Goal: Transaction & Acquisition: Purchase product/service

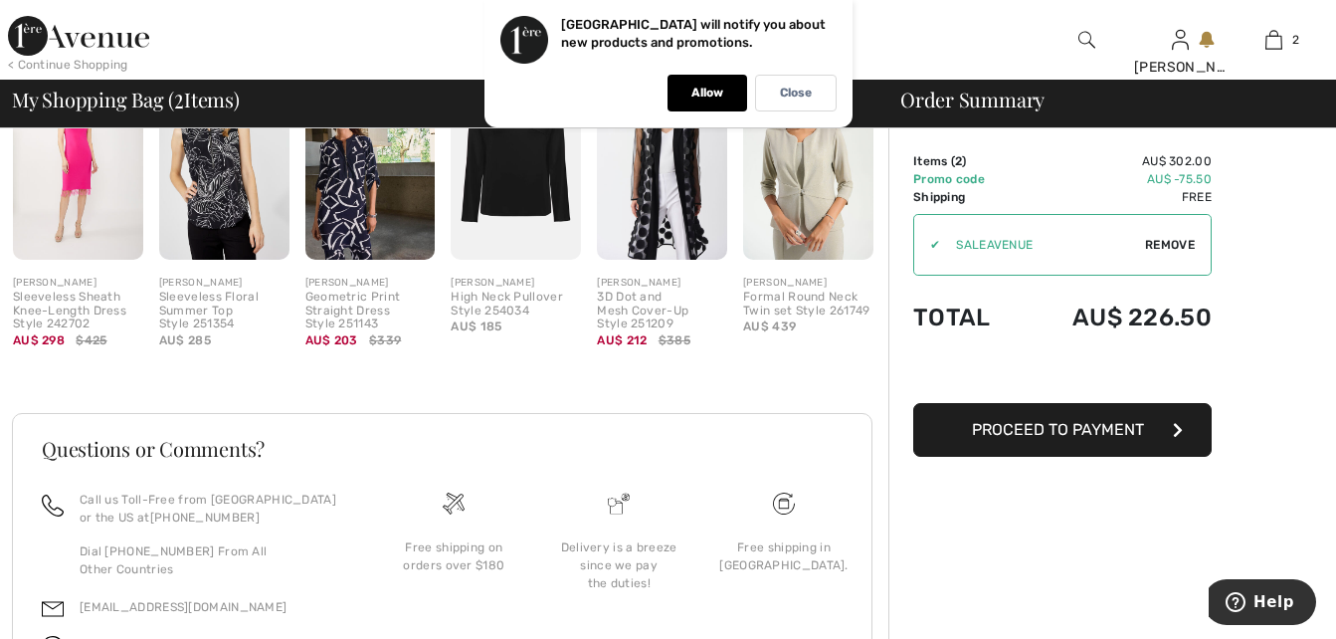
scroll to position [931, 0]
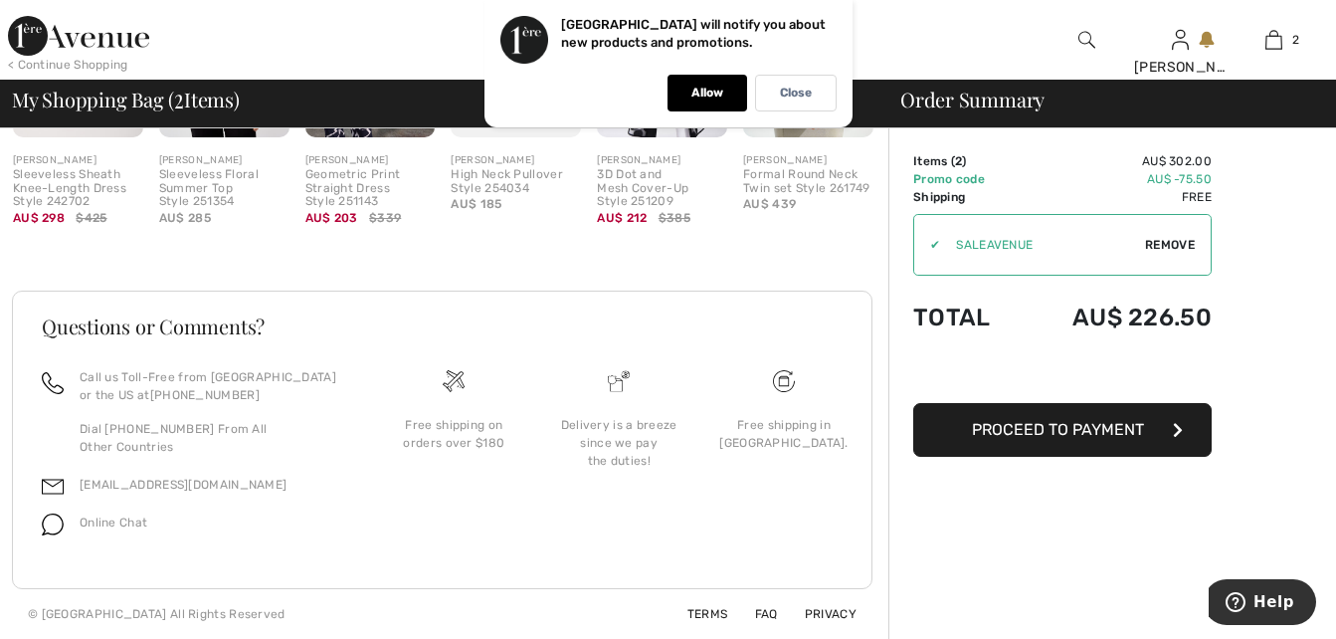
click at [1098, 431] on span "Proceed to Payment" at bounding box center [1058, 429] width 172 height 19
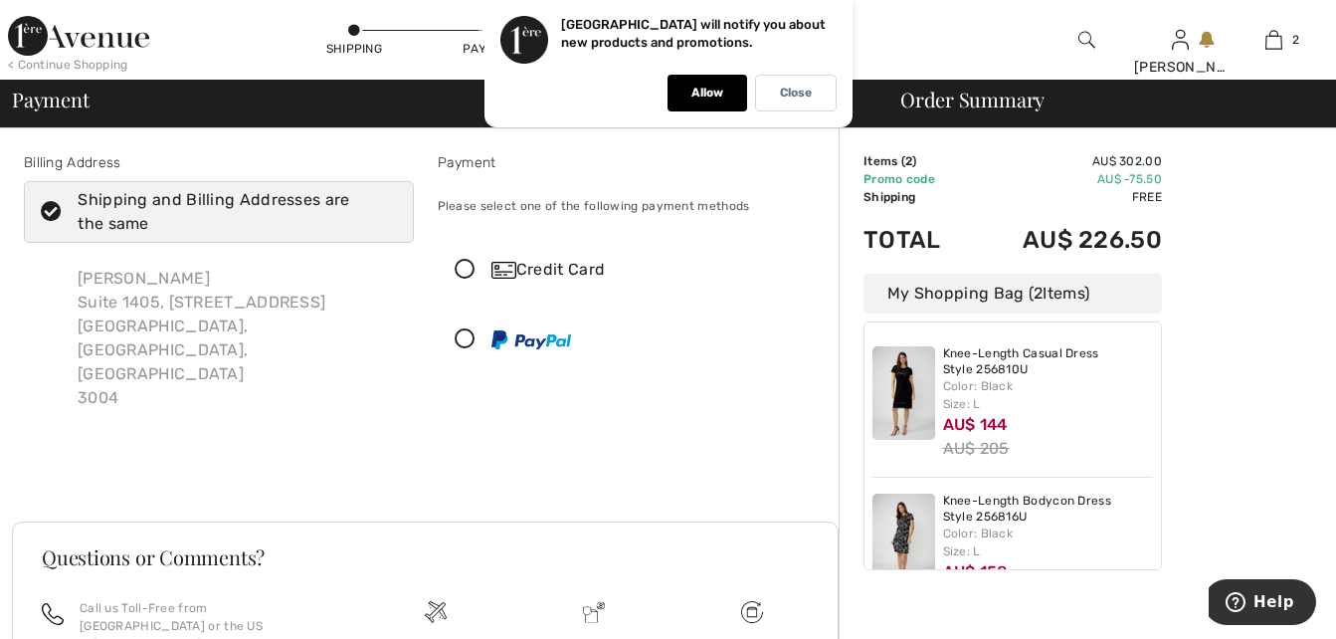
click at [461, 264] on icon at bounding box center [465, 270] width 53 height 21
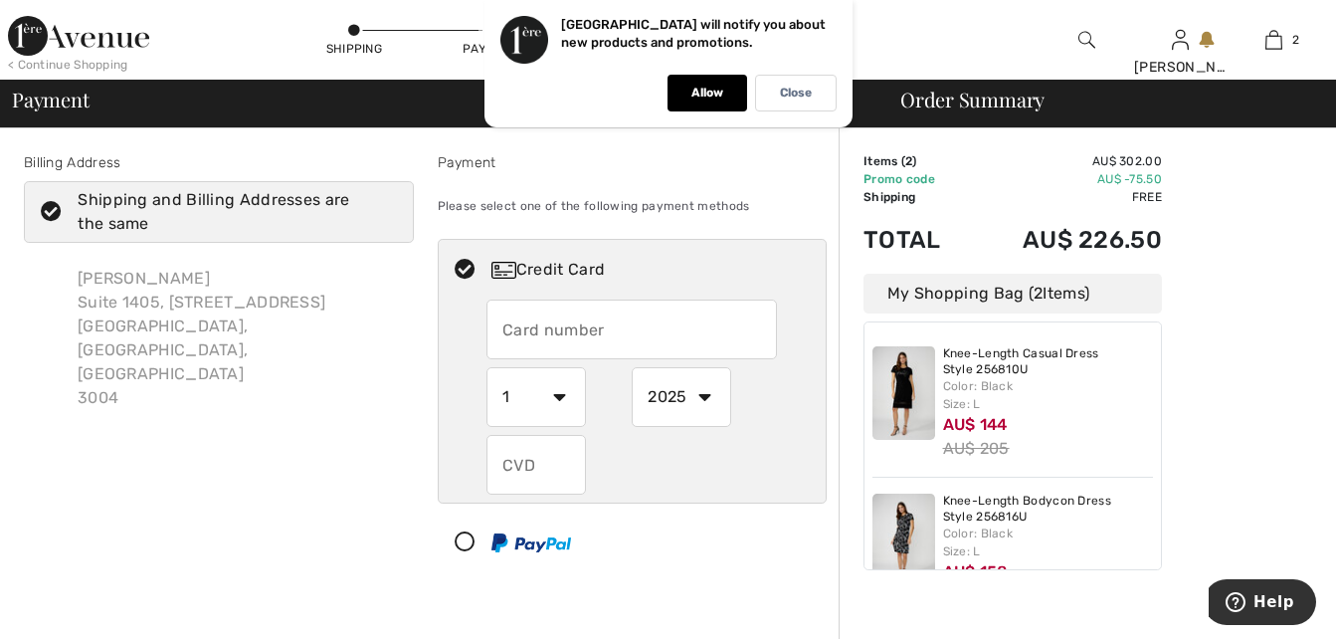
click at [609, 325] on input "text" at bounding box center [632, 330] width 291 height 60
type input "5163610219264619"
click at [559, 396] on select "1 2 3 4 5 6 7 8 9 10 11 12" at bounding box center [537, 397] width 100 height 60
select select "10"
click at [487, 367] on select "1 2 3 4 5 6 7 8 9 10 11 12" at bounding box center [537, 397] width 100 height 60
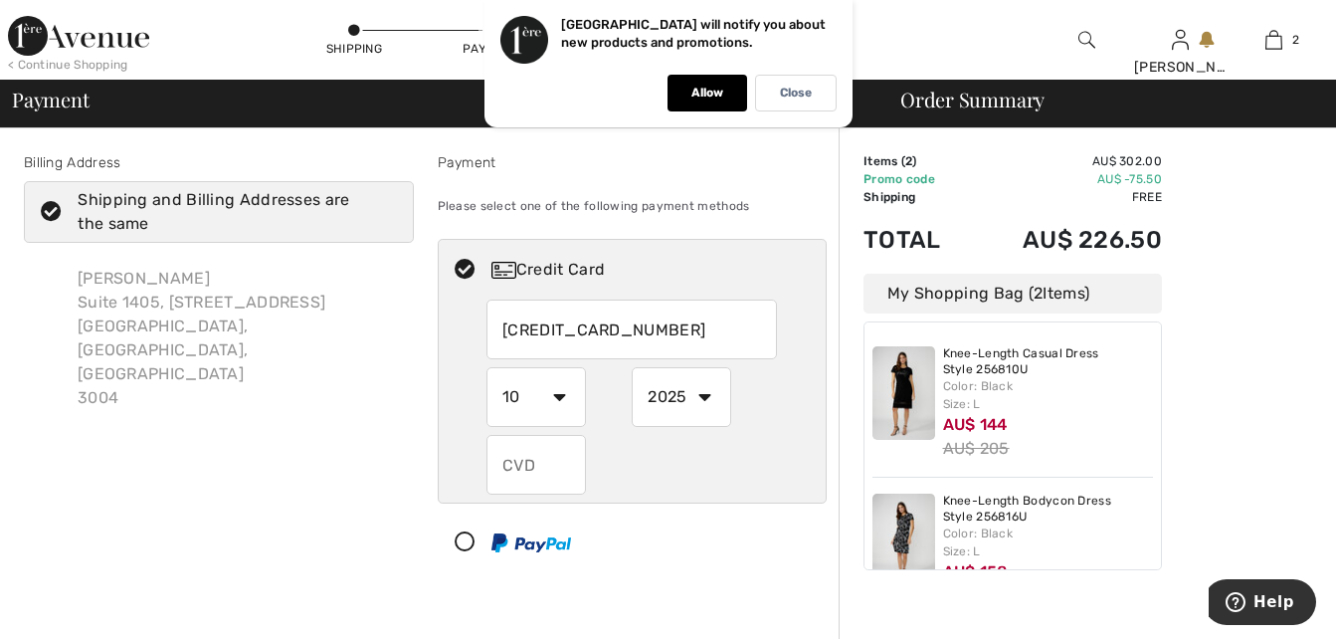
click at [708, 393] on select "2025 2026 2027 2028 2029 2030 2031 2032 2033 2034 2035" at bounding box center [682, 397] width 100 height 60
select select "2026"
click at [632, 367] on select "2025 2026 2027 2028 2029 2030 2031 2032 2033 2034 2035" at bounding box center [682, 397] width 100 height 60
click at [534, 464] on input "text" at bounding box center [537, 465] width 100 height 60
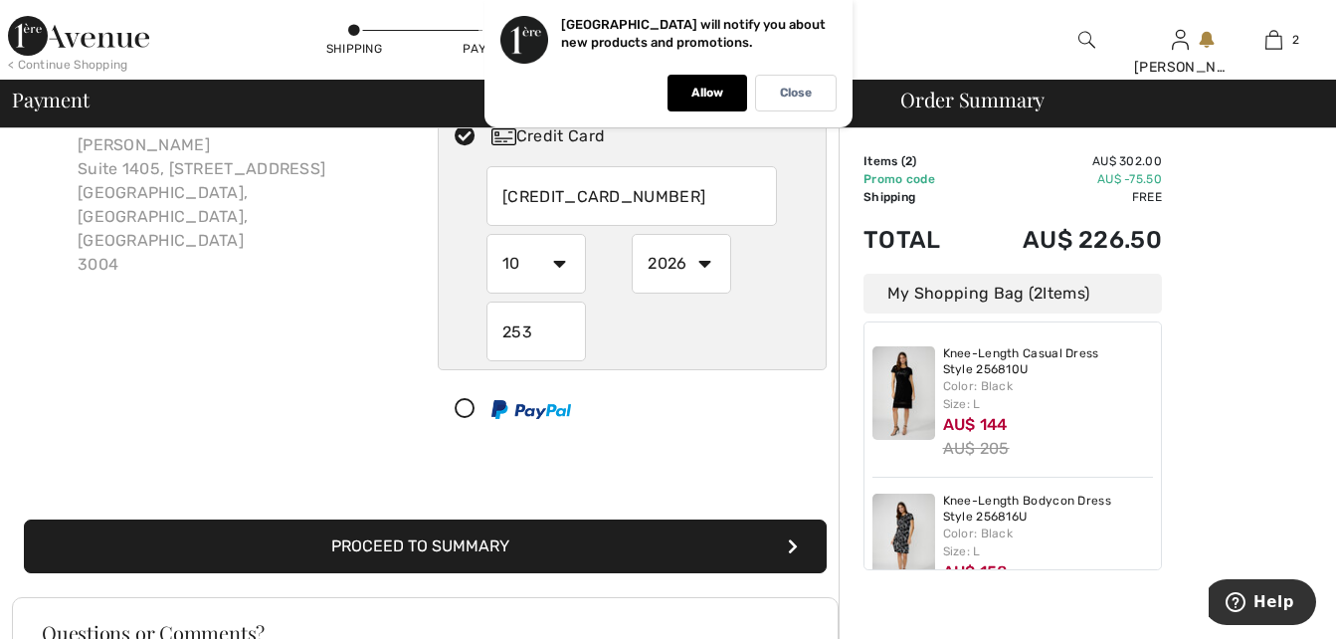
scroll to position [318, 0]
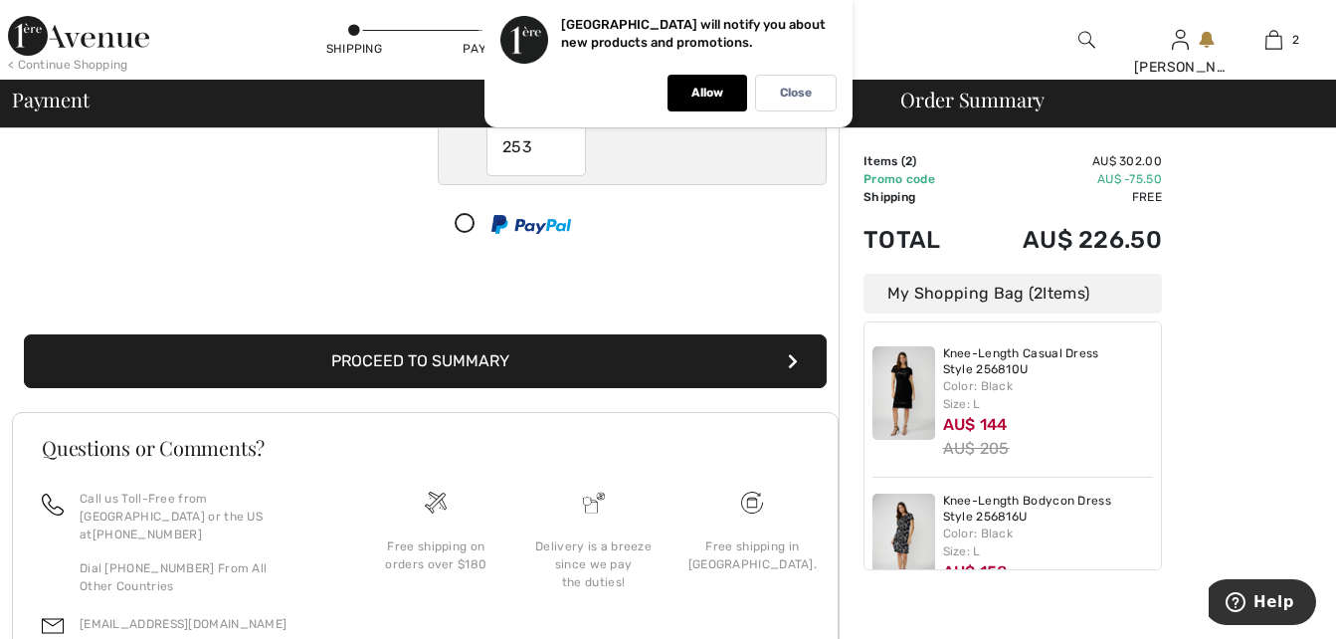
type input "253"
click at [440, 353] on button "Proceed to Summary" at bounding box center [425, 361] width 803 height 54
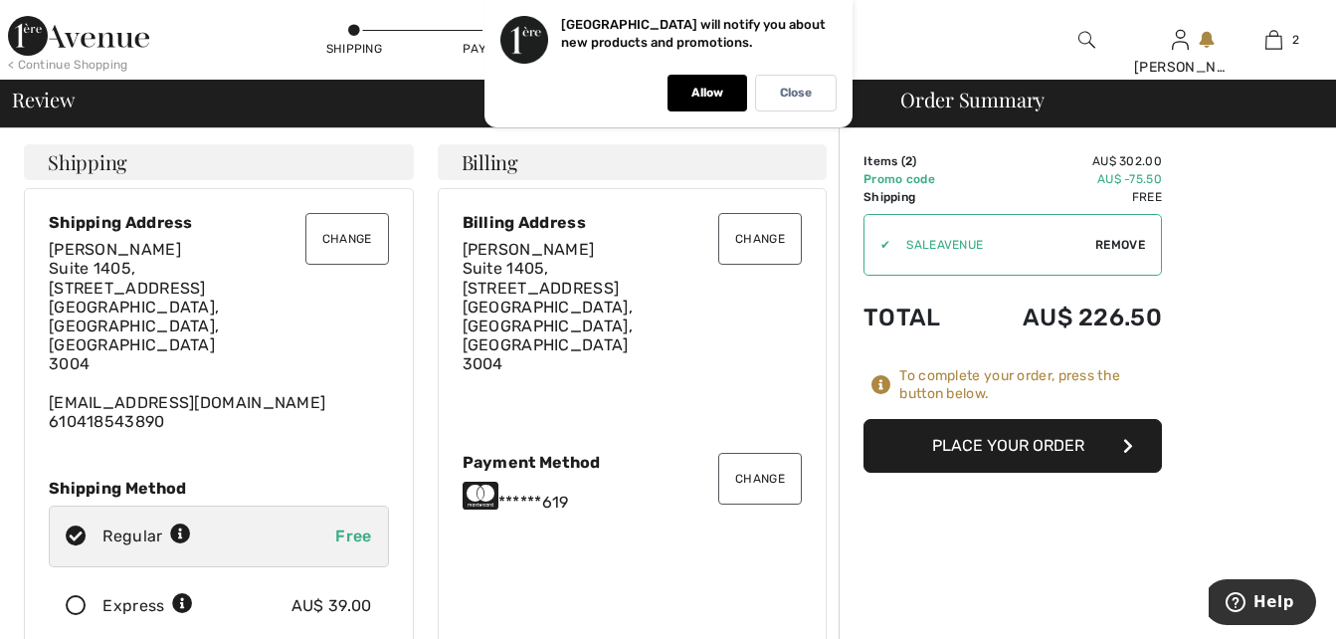
click at [1034, 454] on button "Place Your Order" at bounding box center [1013, 446] width 299 height 54
